Goal: Task Accomplishment & Management: Use online tool/utility

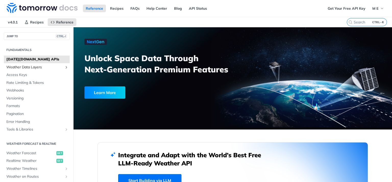
click at [66, 67] on icon "Show subpages for Weather Data Layers" at bounding box center [66, 67] width 4 height 4
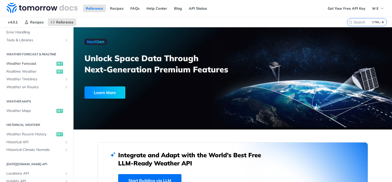
scroll to position [215, 0]
click at [27, 80] on span "Weather Timelines" at bounding box center [34, 79] width 57 height 5
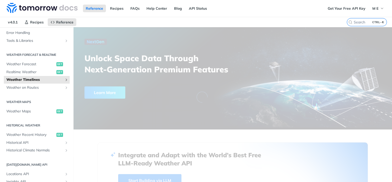
scroll to position [89, 0]
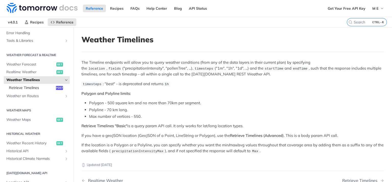
click at [34, 87] on span "Retrieve Timelines" at bounding box center [32, 88] width 46 height 5
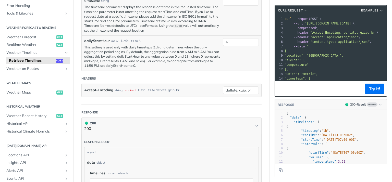
scroll to position [276, 0]
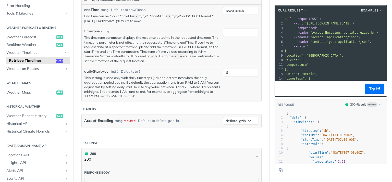
click at [88, 70] on label "dailyStartHour" at bounding box center [97, 71] width 26 height 5
click at [223, 70] on input "6" at bounding box center [241, 73] width 36 height 8
click at [126, 80] on p "This setting is used only with daily timesteps (1d) and determines when the dai…" at bounding box center [152, 87] width 136 height 23
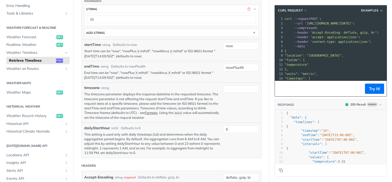
scroll to position [215, 0]
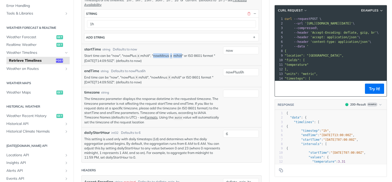
drag, startPoint x: 153, startPoint y: 54, endPoint x: 182, endPoint y: 54, distance: 28.6
click at [182, 54] on p "Start time can be "now", "nowPlus X m/h/d", "nowMinus X m/h/d" or ISO 8601 form…" at bounding box center [152, 58] width 136 height 10
copy p "nowMinus X m/h/d"
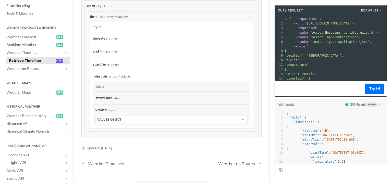
scroll to position [457, 0]
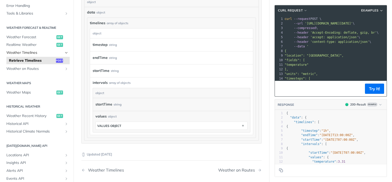
click at [66, 53] on icon "Hide subpages for Weather Timelines" at bounding box center [66, 53] width 4 height 4
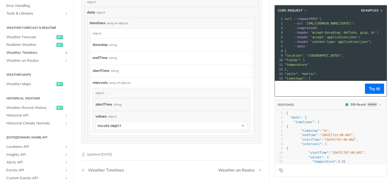
click at [66, 53] on icon "Show subpages for Weather Timelines" at bounding box center [66, 53] width 4 height 4
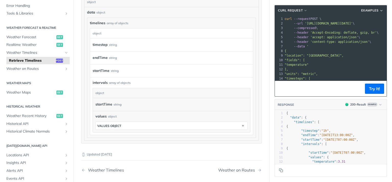
click at [33, 61] on span "Retrieve Timelines" at bounding box center [32, 60] width 46 height 5
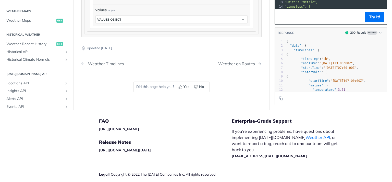
scroll to position [549, 0]
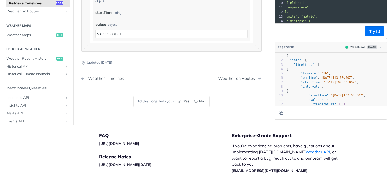
click at [100, 76] on div "Weather Timelines" at bounding box center [105, 78] width 39 height 5
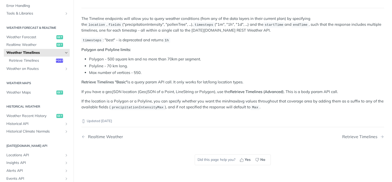
scroll to position [13, 0]
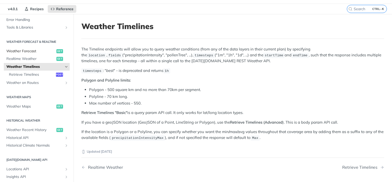
click at [26, 51] on span "Weather Forecast" at bounding box center [30, 51] width 49 height 5
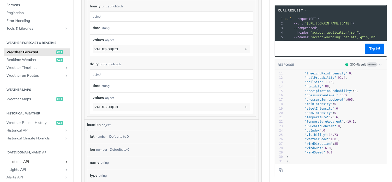
scroll to position [65, 0]
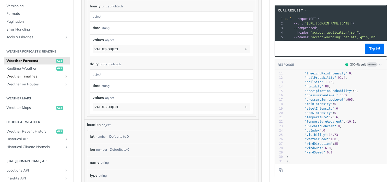
click at [32, 76] on span "Weather Timelines" at bounding box center [34, 76] width 57 height 5
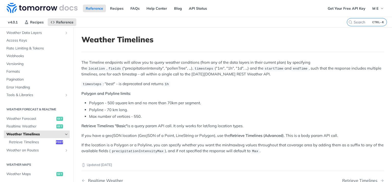
click at [67, 135] on icon "Hide subpages for Weather Timelines" at bounding box center [66, 135] width 4 height 4
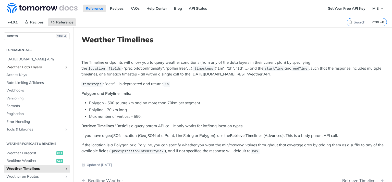
click at [66, 67] on icon "Show subpages for Weather Data Layers" at bounding box center [66, 67] width 4 height 4
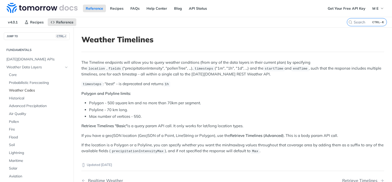
click at [24, 90] on span "Weather Codes" at bounding box center [39, 90] width 60 height 5
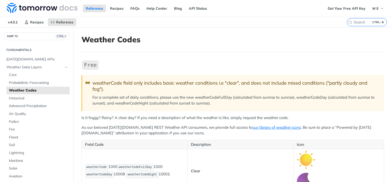
click at [90, 68] on img "Expand image" at bounding box center [90, 65] width 18 height 11
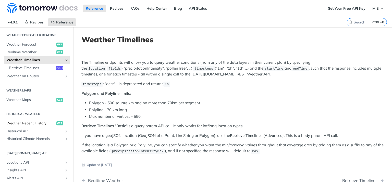
scroll to position [104, 0]
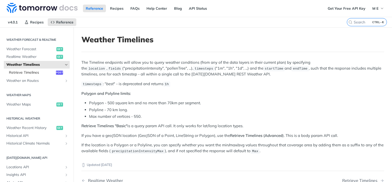
click at [28, 73] on span "Retrieve Timelines" at bounding box center [32, 72] width 46 height 5
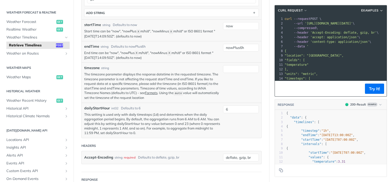
scroll to position [245, 0]
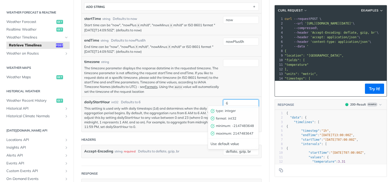
drag, startPoint x: 229, startPoint y: 101, endPoint x: 226, endPoint y: 102, distance: 3.7
click at [226, 102] on input "6" at bounding box center [241, 104] width 36 height 8
click at [181, 100] on div "dailyStartHour int32 Defaults to 6" at bounding box center [152, 102] width 136 height 5
drag, startPoint x: 233, startPoint y: 101, endPoint x: 221, endPoint y: 101, distance: 12.0
click at [223, 101] on input "6" at bounding box center [241, 104] width 36 height 8
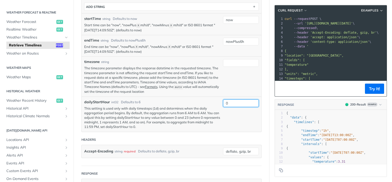
type input "0"
click at [348, 23] on span "'[URL][DOMAIN_NAME][DATE]'" at bounding box center [329, 24] width 48 height 4
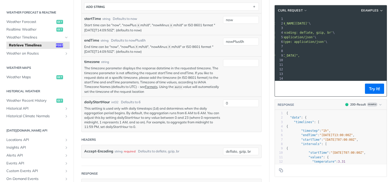
scroll to position [0, 0]
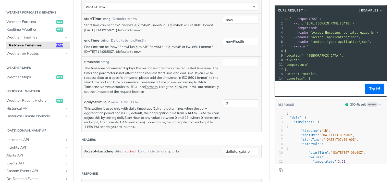
click at [382, 11] on icon "button" at bounding box center [382, 11] width 4 height 4
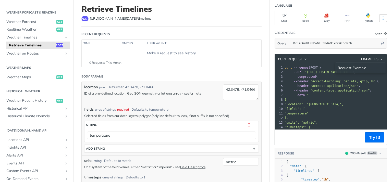
click at [383, 17] on icon "More ellipsis" at bounding box center [383, 18] width 1 height 3
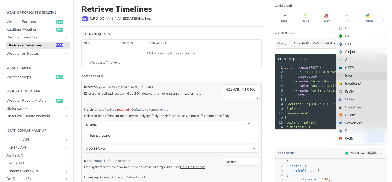
click at [345, 77] on div "Java" at bounding box center [361, 76] width 51 height 8
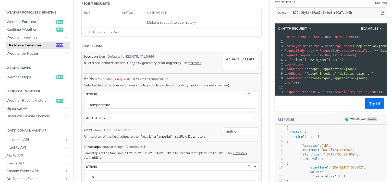
click at [342, 60] on span ""[URL][DOMAIN_NAME][DATE]"" at bounding box center [318, 60] width 48 height 4
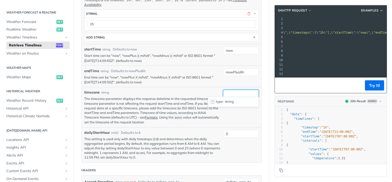
click at [230, 93] on input "timezone" at bounding box center [241, 94] width 36 height 8
click at [233, 70] on input "nowPlus6h" at bounding box center [241, 72] width 36 height 8
click at [236, 49] on input "now" at bounding box center [241, 51] width 36 height 8
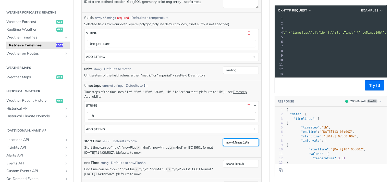
type input "nowMinus19h"
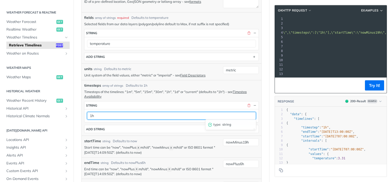
click at [94, 115] on input "1h" at bounding box center [171, 116] width 169 height 8
type input "1h,1d"
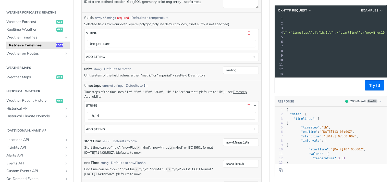
click at [347, 33] on span ""{\"location\":\"[GEOGRAPHIC_DATA]\",\"fields\":[\"temperature\"],\"units\":\"m…" at bounding box center [304, 33] width 353 height 4
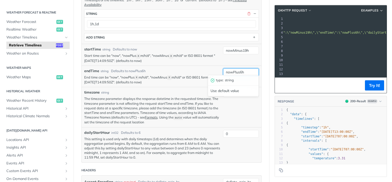
drag, startPoint x: 240, startPoint y: 71, endPoint x: 245, endPoint y: 71, distance: 4.3
click at [245, 71] on input "nowPlus6h" at bounding box center [241, 72] width 36 height 8
type input "nowPlus5d"
click at [355, 32] on span ""{\"location\":\"[GEOGRAPHIC_DATA]\",\"fields\":[\"temperature\"],\"units\":\"m…" at bounding box center [229, 33] width 353 height 4
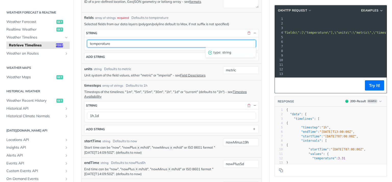
click at [118, 42] on input "temperature" at bounding box center [171, 44] width 169 height 8
click at [110, 42] on input "temperature" at bounding box center [171, 44] width 169 height 8
paste input "windSpeed"
click at [135, 42] on input "temperature,windSpeed" at bounding box center [171, 44] width 169 height 8
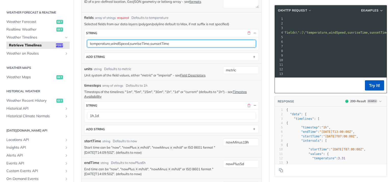
type input "temperature,windSpeed,sunriseTime,sunsetTime"
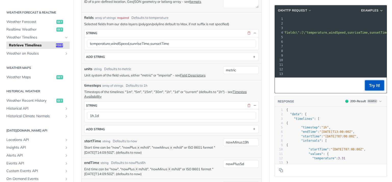
click at [374, 86] on button "Try It!" at bounding box center [374, 85] width 19 height 10
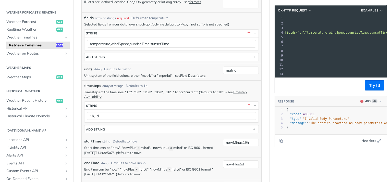
scroll to position [2, 0]
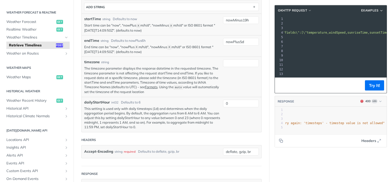
scroll to position [154, 0]
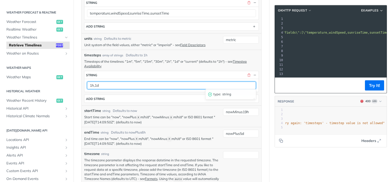
drag, startPoint x: 93, startPoint y: 84, endPoint x: 103, endPoint y: 84, distance: 9.2
click at [103, 84] on input "1h,1d" at bounding box center [171, 86] width 169 height 8
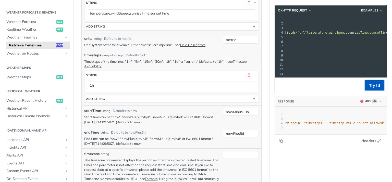
click at [372, 86] on button "Try It!" at bounding box center [374, 85] width 19 height 10
click at [354, 124] on span ""The entries provided as body parameters were not valid for the request. Fix Bo…" at bounding box center [279, 124] width 308 height 4
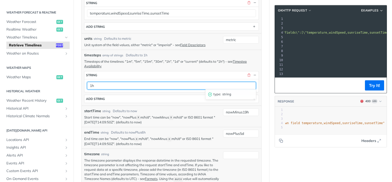
drag, startPoint x: 96, startPoint y: 84, endPoint x: 92, endPoint y: 84, distance: 3.4
click at [92, 84] on input "1h" at bounding box center [171, 86] width 169 height 8
type input "1d"
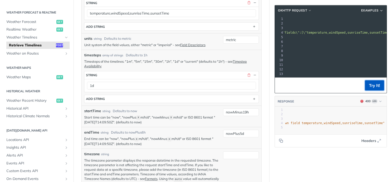
click at [380, 85] on button "Try It!" at bounding box center [374, 85] width 19 height 10
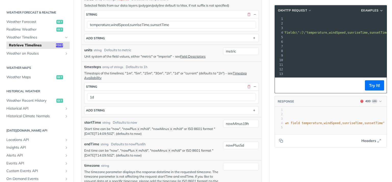
scroll to position [177, 0]
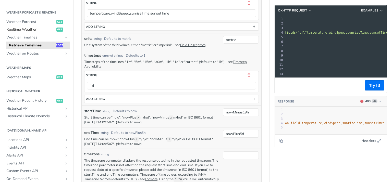
click at [27, 29] on span "Realtime Weather" at bounding box center [30, 29] width 49 height 5
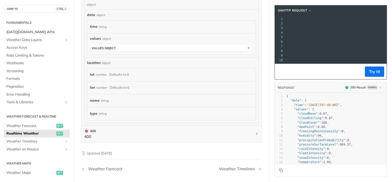
scroll to position [218, 0]
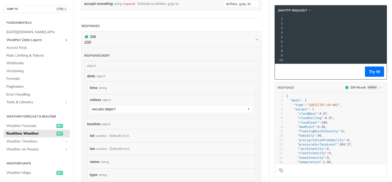
click at [66, 40] on icon "Show subpages for Weather Data Layers" at bounding box center [66, 40] width 4 height 4
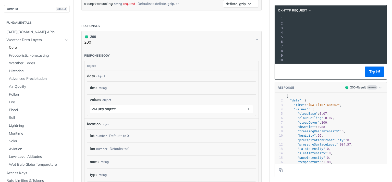
click at [16, 48] on span "Core" at bounding box center [39, 47] width 60 height 5
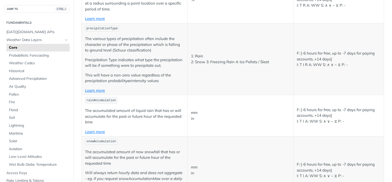
scroll to position [797, 0]
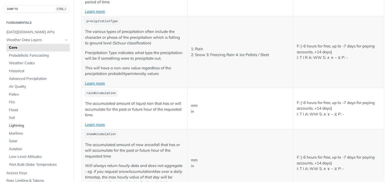
click at [19, 126] on span "Lightning" at bounding box center [39, 125] width 60 height 5
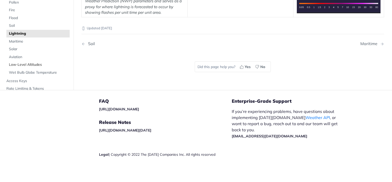
click at [32, 68] on span "Low-Level Altitudes" at bounding box center [39, 65] width 60 height 5
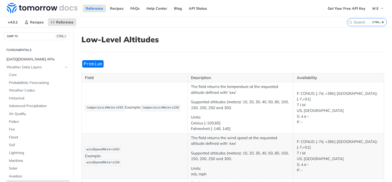
click at [29, 60] on span "[DATE][DOMAIN_NAME] APIs" at bounding box center [37, 59] width 62 height 5
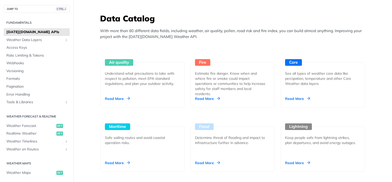
scroll to position [490, 0]
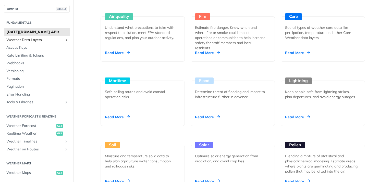
click at [26, 41] on span "Weather Data Layers" at bounding box center [34, 40] width 57 height 5
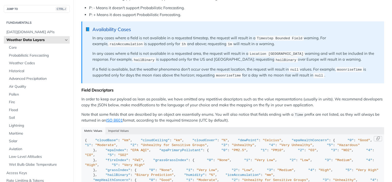
scroll to position [368, 0]
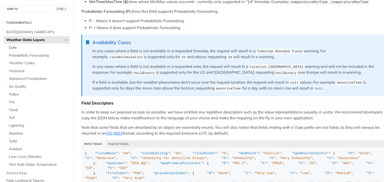
click at [13, 49] on span "Core" at bounding box center [39, 47] width 60 height 5
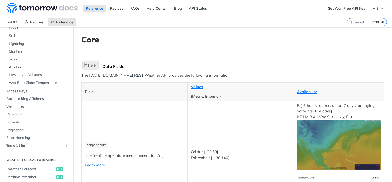
scroll to position [123, 0]
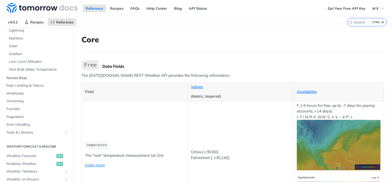
click at [19, 79] on span "Access Keys" at bounding box center [37, 78] width 62 height 5
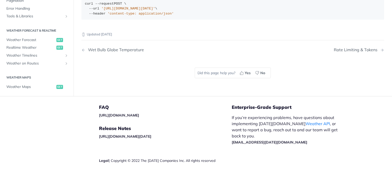
scroll to position [40, 0]
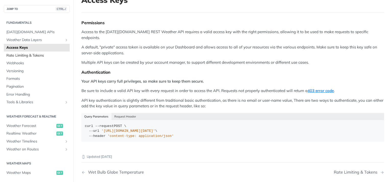
click at [23, 57] on span "Rate Limiting & Tokens" at bounding box center [37, 55] width 62 height 5
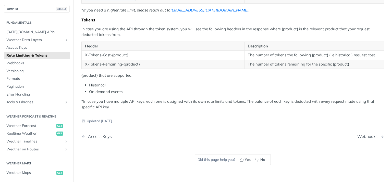
scroll to position [184, 0]
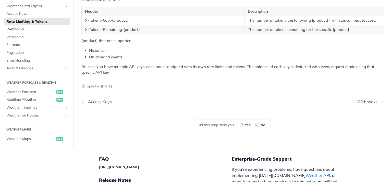
click at [17, 28] on span "Webhooks" at bounding box center [37, 29] width 62 height 5
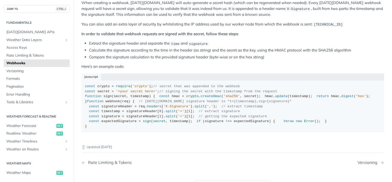
scroll to position [176, 0]
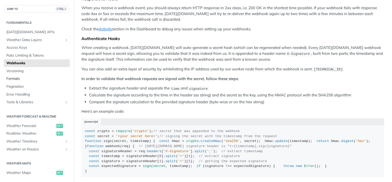
click at [16, 79] on span "Formats" at bounding box center [37, 78] width 62 height 5
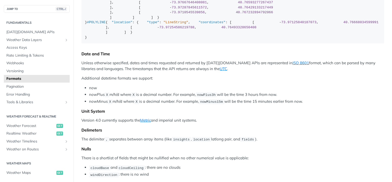
scroll to position [118, 0]
click at [22, 86] on span "Pagination" at bounding box center [37, 86] width 62 height 5
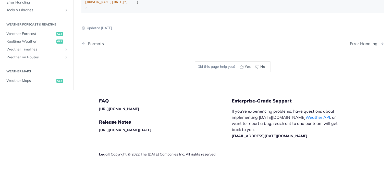
scroll to position [184, 0]
click at [20, 5] on span "Error Handling" at bounding box center [37, 2] width 62 height 5
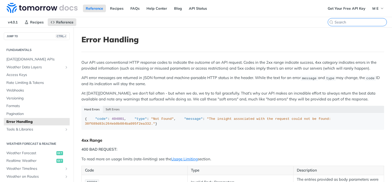
click at [358, 21] on input "CTRL-K" at bounding box center [361, 22] width 52 height 5
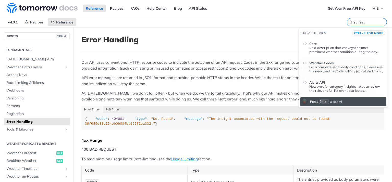
click at [318, 63] on span "Weather Codes" at bounding box center [322, 63] width 24 height 4
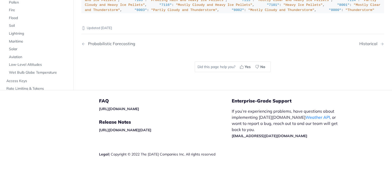
scroll to position [3843, 0]
click at [171, 35] on div ""weatherCode" : { "0" : "Unknown" , "1000" : "Clear, Sunny" , "1100" : "Mostly …" at bounding box center [233, 75] width 296 height 445
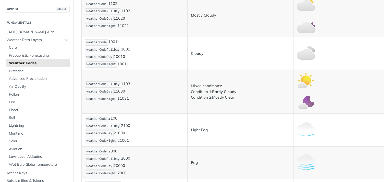
scroll to position [0, 0]
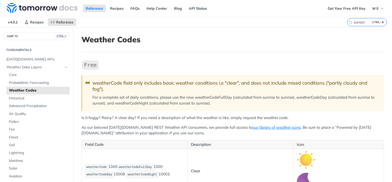
click at [351, 22] on icon "Search" at bounding box center [351, 22] width 4 height 4
click at [351, 22] on input "sunset" at bounding box center [361, 22] width 52 height 5
click at [348, 22] on input "sunset" at bounding box center [361, 22] width 52 height 5
click at [344, 22] on input "sunset" at bounding box center [361, 22] width 52 height 5
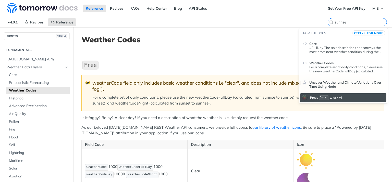
type input "sunrise"
click at [324, 84] on span "Uncover Weather and Climate Variations Over Time Using Node" at bounding box center [347, 84] width 75 height 8
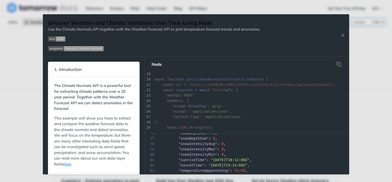
scroll to position [405, 0]
drag, startPoint x: 178, startPoint y: 164, endPoint x: 200, endPoint y: 163, distance: 21.2
click at [200, 163] on span ""sunriseTime"" at bounding box center [193, 163] width 28 height 4
copy span "sunriseTime"
click at [344, 34] on icon "Close Recipe" at bounding box center [343, 35] width 5 height 5
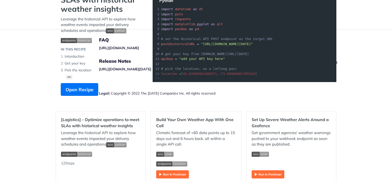
scroll to position [61, 0]
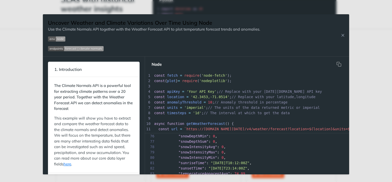
scroll to position [405, 0]
click at [343, 36] on icon "Close Recipe" at bounding box center [343, 35] width 5 height 5
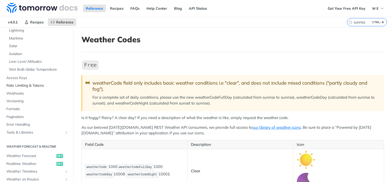
scroll to position [215, 0]
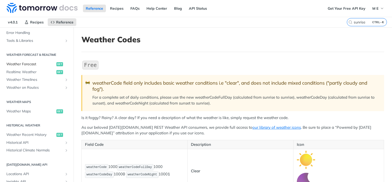
click at [26, 64] on span "Weather Forecast" at bounding box center [30, 64] width 49 height 5
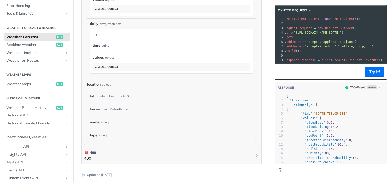
scroll to position [429, 0]
click at [29, 54] on span "Weather Timelines" at bounding box center [34, 52] width 57 height 5
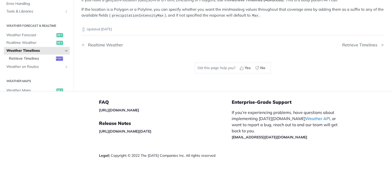
click at [32, 57] on span "Retrieve Timelines" at bounding box center [32, 58] width 46 height 5
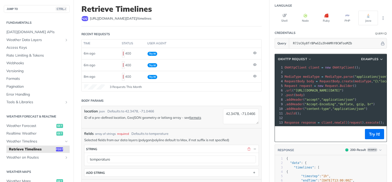
scroll to position [61, 0]
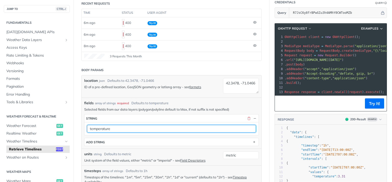
click at [123, 125] on input "temperature" at bounding box center [171, 129] width 169 height 8
paste input "sunriseTime"
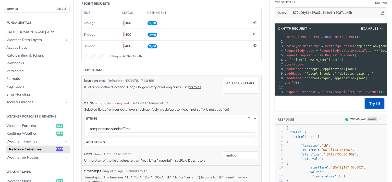
click at [375, 106] on button "Try It!" at bounding box center [374, 104] width 19 height 10
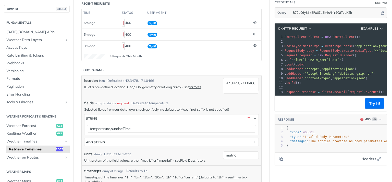
scroll to position [2, 0]
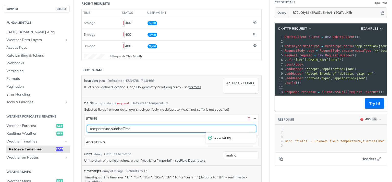
drag, startPoint x: 111, startPoint y: 127, endPoint x: 135, endPoint y: 127, distance: 23.8
click at [135, 127] on input "temperature,sunriseTime" at bounding box center [171, 129] width 169 height 8
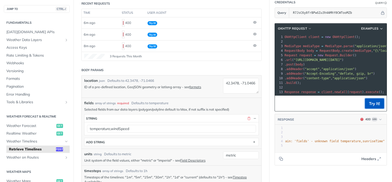
click at [372, 101] on button "Try It!" at bounding box center [374, 104] width 19 height 10
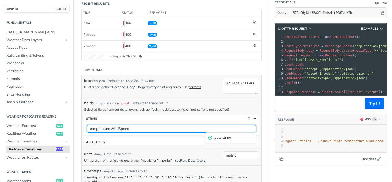
drag, startPoint x: 110, startPoint y: 128, endPoint x: 141, endPoint y: 128, distance: 30.4
click at [141, 128] on input "temperature,windSpeed" at bounding box center [171, 129] width 169 height 8
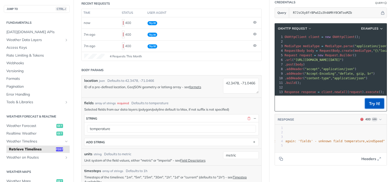
click at [375, 102] on button "Try It!" at bounding box center [374, 104] width 19 height 10
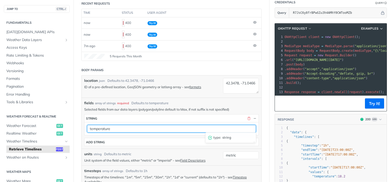
click at [114, 127] on input "temperature" at bounding box center [171, 129] width 169 height 8
click at [130, 128] on input "temperature" at bounding box center [171, 129] width 169 height 8
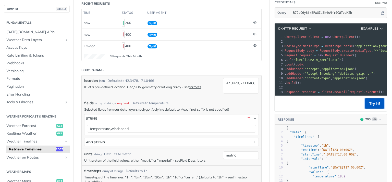
click at [376, 102] on button "Try It!" at bounding box center [374, 104] width 19 height 10
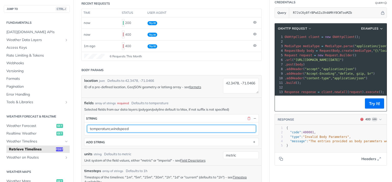
click at [111, 128] on input "temperature,windspeed" at bounding box center [171, 129] width 169 height 8
type input "temperature, windspeed"
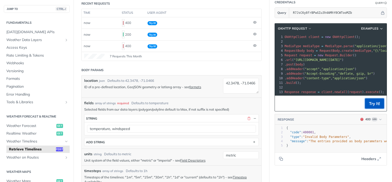
click at [372, 103] on button "Try It!" at bounding box center [374, 104] width 19 height 10
click at [30, 133] on span "Realtime Weather" at bounding box center [30, 133] width 49 height 5
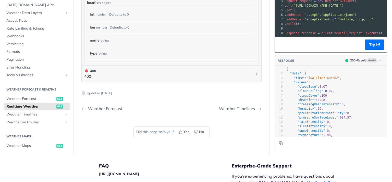
scroll to position [399, 0]
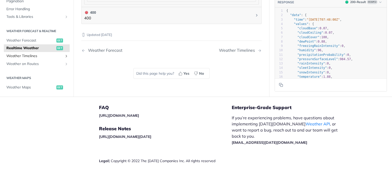
click at [29, 55] on span "Weather Timelines" at bounding box center [34, 56] width 57 height 5
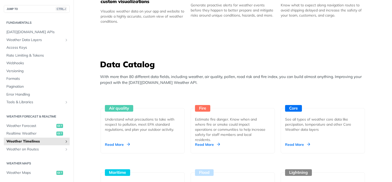
scroll to position [136, 0]
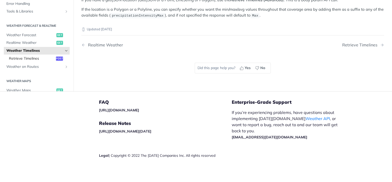
click at [33, 58] on span "Retrieve Timelines" at bounding box center [32, 58] width 46 height 5
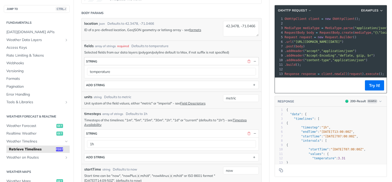
scroll to position [123, 0]
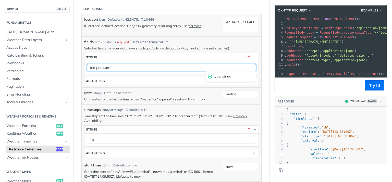
click at [191, 67] on input "temperature" at bounding box center [171, 68] width 169 height 8
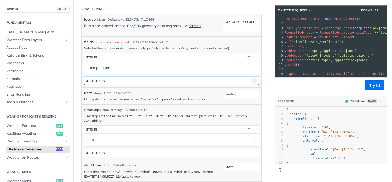
click at [256, 79] on icon "button" at bounding box center [255, 81] width 6 height 6
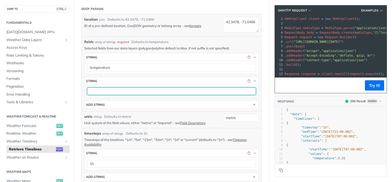
click at [198, 90] on input "text" at bounding box center [171, 92] width 169 height 8
type input "windSpeed"
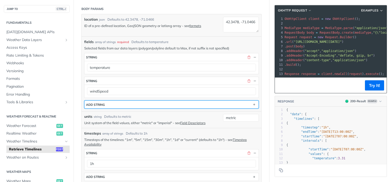
click at [190, 103] on button "ADD string" at bounding box center [172, 105] width 174 height 8
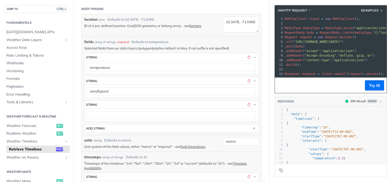
click at [289, 47] on span ". post ( body )" at bounding box center [295, 47] width 20 height 4
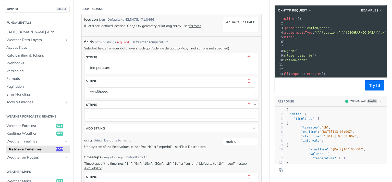
scroll to position [0, 59]
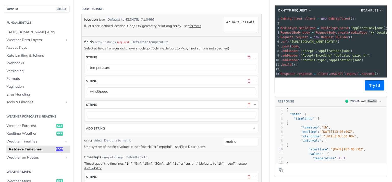
scroll to position [0, 0]
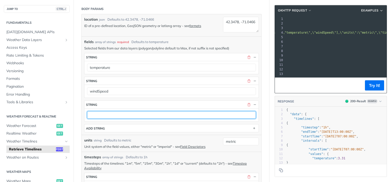
click at [121, 114] on input "text" at bounding box center [171, 115] width 169 height 8
type input "sunsetTime"
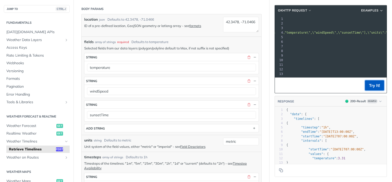
click at [375, 86] on button "Try It!" at bounding box center [374, 85] width 19 height 10
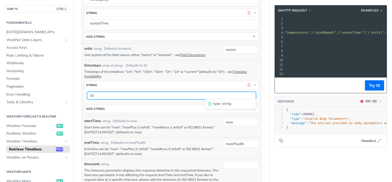
click at [95, 92] on input "1h" at bounding box center [171, 96] width 169 height 8
type input "1d"
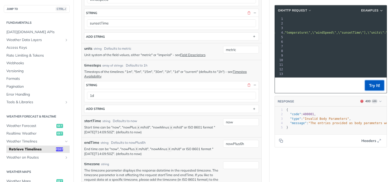
click at [376, 87] on button "Try It!" at bounding box center [374, 85] width 19 height 10
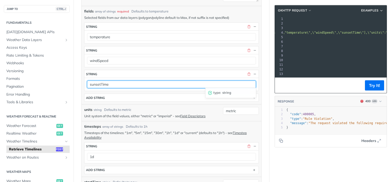
drag, startPoint x: 110, startPoint y: 81, endPoint x: 84, endPoint y: 81, distance: 25.8
click at [87, 81] on input "sunsetTime" at bounding box center [171, 85] width 169 height 8
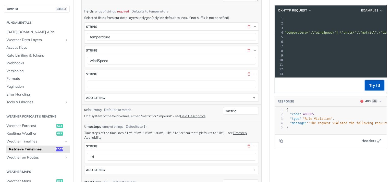
click at [372, 85] on button "Try It!" at bounding box center [374, 85] width 19 height 10
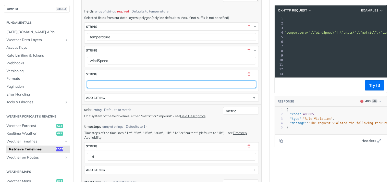
click at [90, 82] on input "text" at bounding box center [171, 85] width 169 height 8
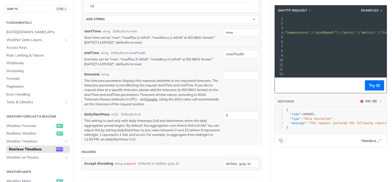
scroll to position [276, 0]
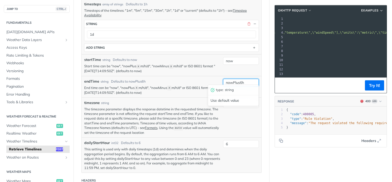
click at [245, 80] on input "nowPlus6h" at bounding box center [241, 83] width 36 height 8
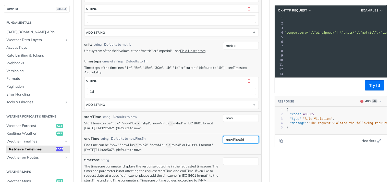
scroll to position [215, 0]
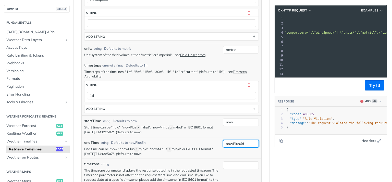
type input "nowPlus6d"
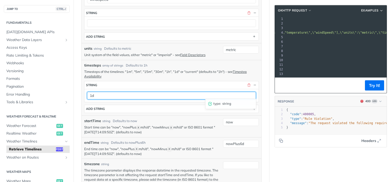
click at [96, 93] on input "1d" at bounding box center [171, 96] width 169 height 8
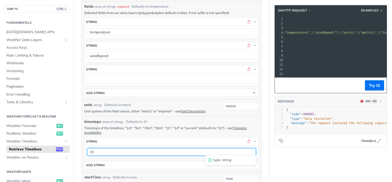
scroll to position [153, 0]
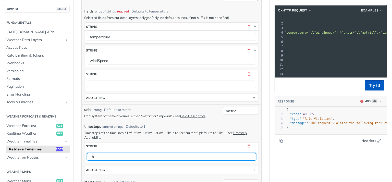
type input "1h"
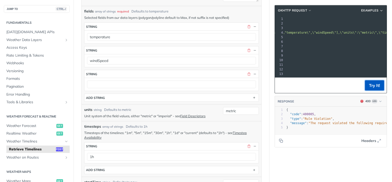
click at [374, 88] on button "Try It!" at bounding box center [374, 85] width 19 height 10
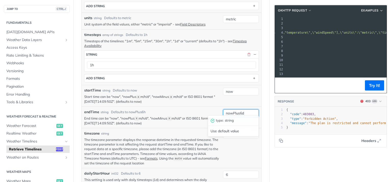
click at [242, 110] on input "nowPlus6d" at bounding box center [241, 114] width 36 height 8
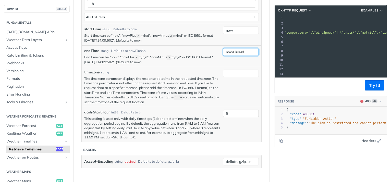
type input "nowPlus4d"
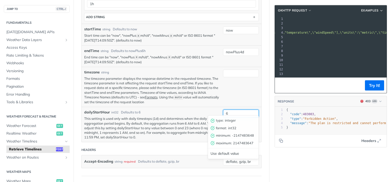
drag, startPoint x: 231, startPoint y: 112, endPoint x: 223, endPoint y: 112, distance: 8.2
click at [223, 112] on input "6" at bounding box center [241, 114] width 36 height 8
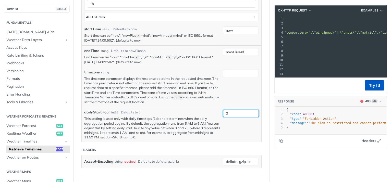
type input "0"
click at [376, 86] on button "Try It!" at bounding box center [374, 85] width 19 height 10
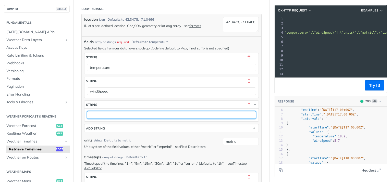
click at [148, 114] on input "text" at bounding box center [171, 115] width 169 height 8
type input "sunriseTime"
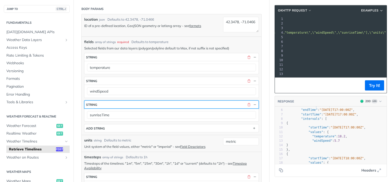
click at [136, 102] on button "string" at bounding box center [172, 105] width 174 height 8
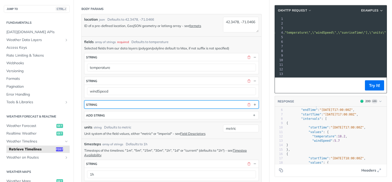
click at [136, 102] on button "string" at bounding box center [172, 105] width 174 height 8
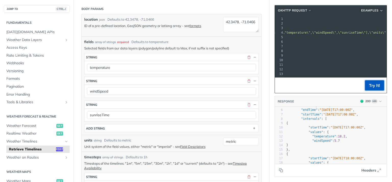
click at [372, 86] on button "Try It!" at bounding box center [374, 85] width 19 height 10
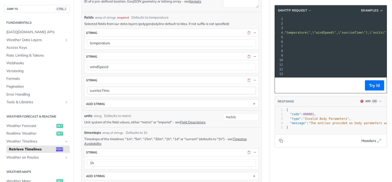
scroll to position [215, 0]
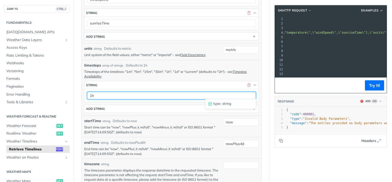
click at [93, 93] on input "1h" at bounding box center [171, 96] width 169 height 8
type input "1d"
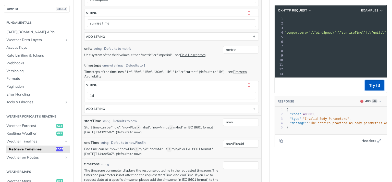
click at [373, 86] on button "Try It!" at bounding box center [374, 85] width 19 height 10
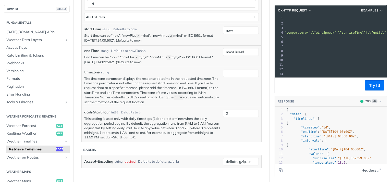
scroll to position [276, 0]
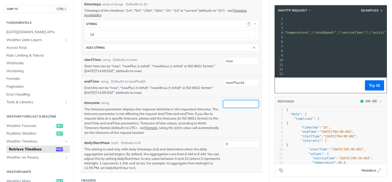
click at [238, 103] on input "timezone" at bounding box center [241, 104] width 36 height 8
type input "Europe/[GEOGRAPHIC_DATA]"
click at [374, 84] on button "Try It!" at bounding box center [374, 85] width 19 height 10
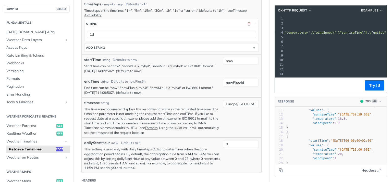
scroll to position [245, 0]
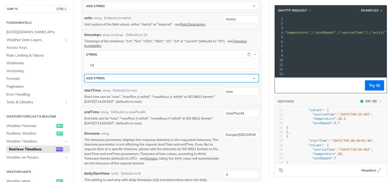
click at [217, 75] on button "ADD string" at bounding box center [172, 79] width 174 height 8
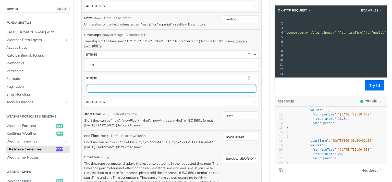
click at [164, 85] on input "text" at bounding box center [171, 89] width 169 height 8
type input "1h"
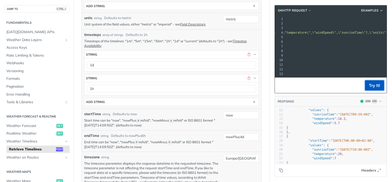
click at [371, 87] on button "Try It!" at bounding box center [374, 85] width 19 height 10
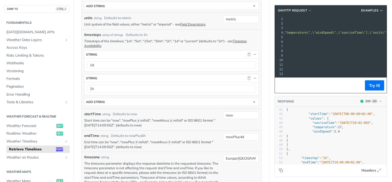
scroll to position [110, 0]
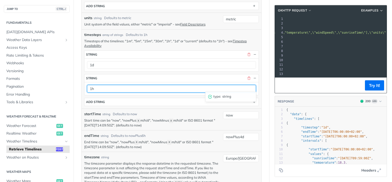
drag, startPoint x: 105, startPoint y: 86, endPoint x: 80, endPoint y: 86, distance: 24.5
click at [87, 86] on input "1h" at bounding box center [171, 89] width 169 height 8
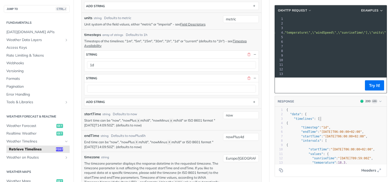
click at [374, 119] on pre ""timelines" : [" at bounding box center [336, 119] width 101 height 4
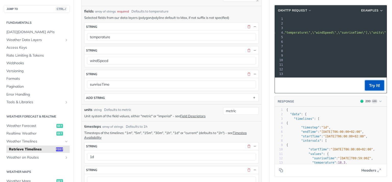
click at [374, 86] on button "Try It!" at bounding box center [374, 85] width 19 height 10
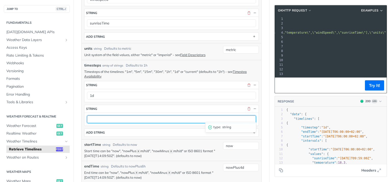
click at [125, 116] on input "text" at bounding box center [171, 120] width 169 height 8
type input "1h"
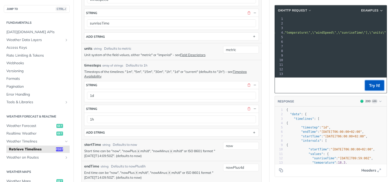
click at [376, 87] on button "Try It!" at bounding box center [374, 85] width 19 height 10
